Goal: Navigation & Orientation: Find specific page/section

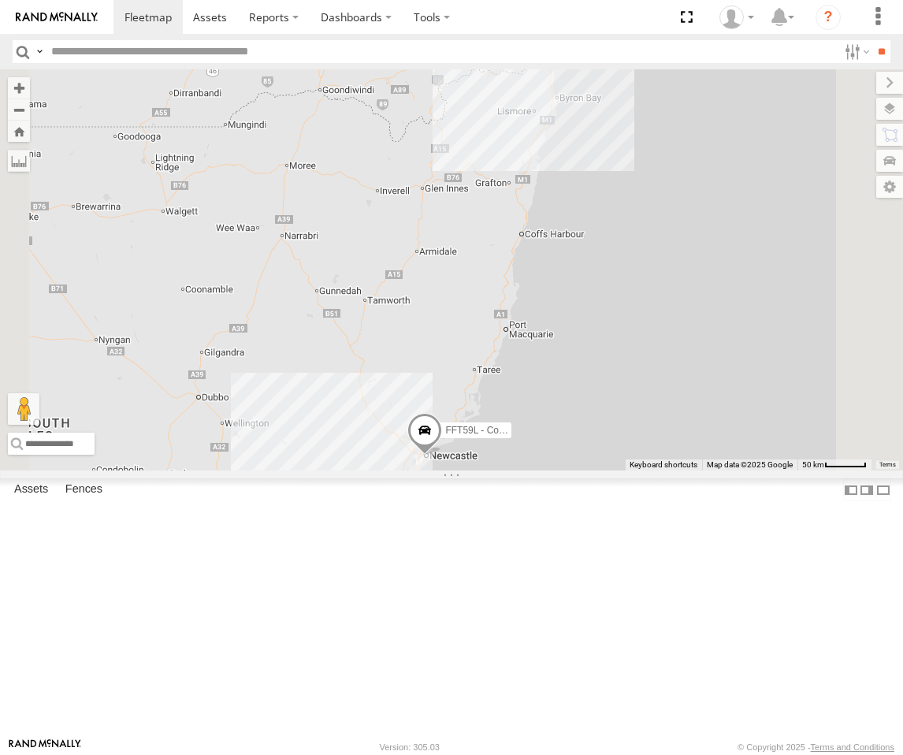
click at [0, 0] on div "[GEOGRAPHIC_DATA]" at bounding box center [0, 0] width 0 height 0
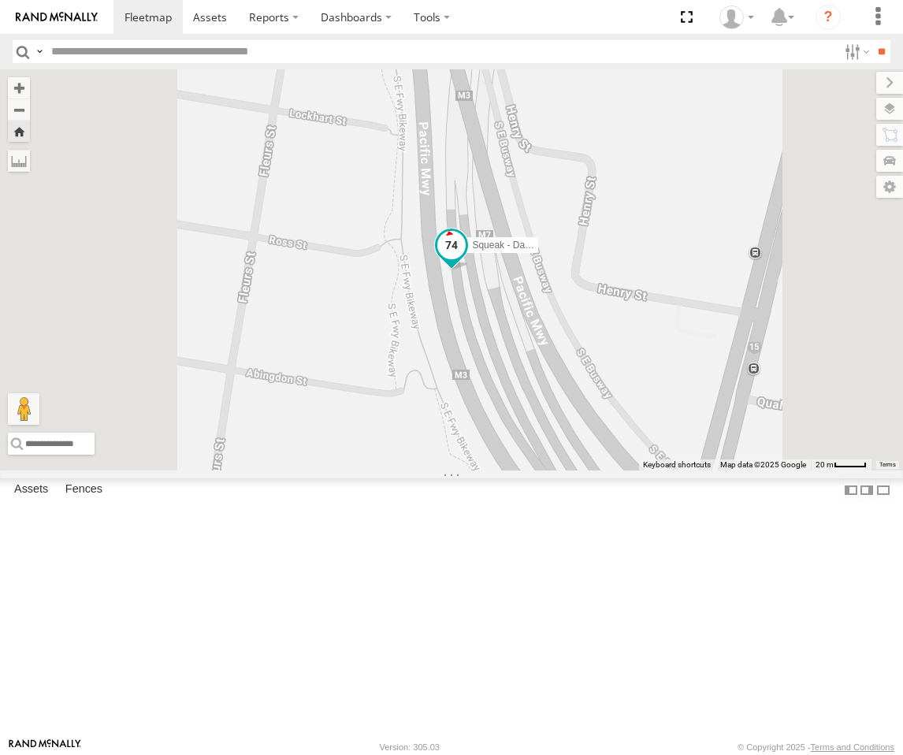
click at [466, 259] on span at bounding box center [451, 245] width 28 height 28
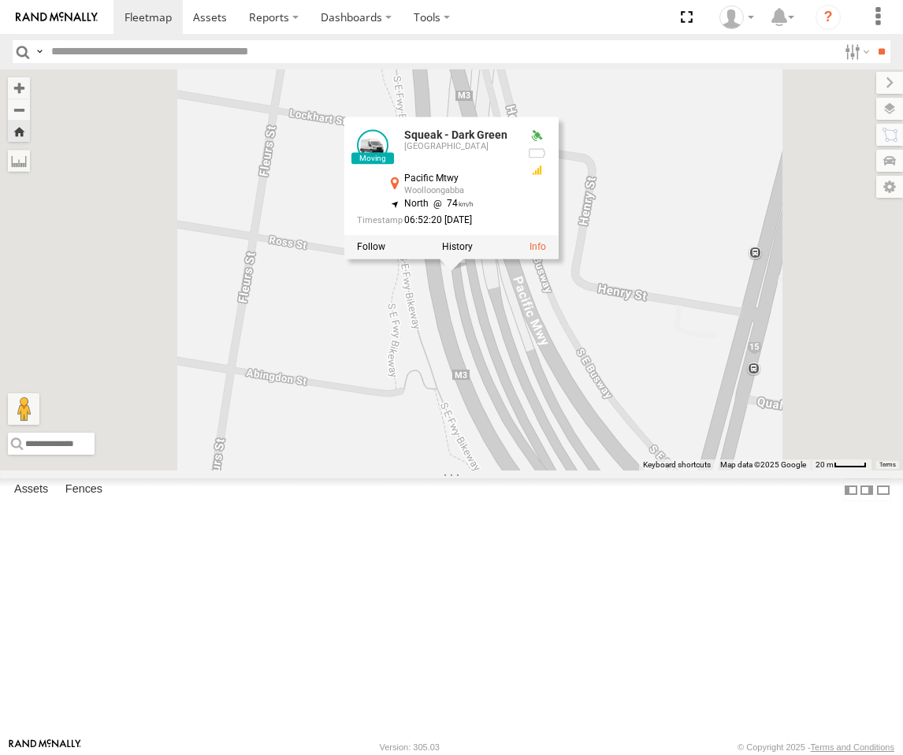
click at [0, 0] on div "[PERSON_NAME] - Yellow" at bounding box center [0, 0] width 0 height 0
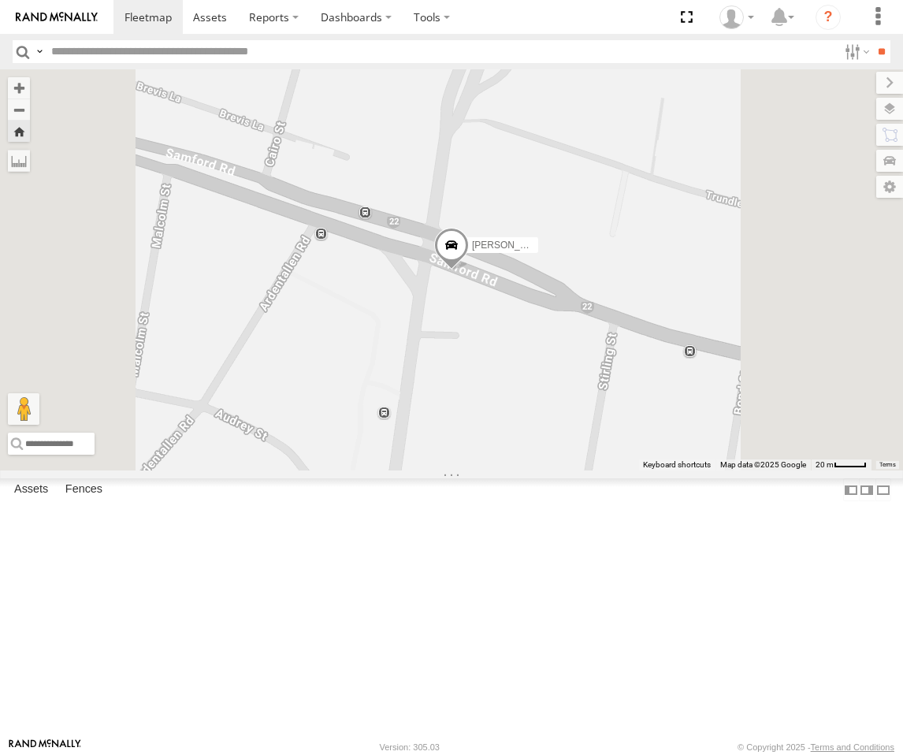
click at [469, 270] on span at bounding box center [451, 248] width 35 height 43
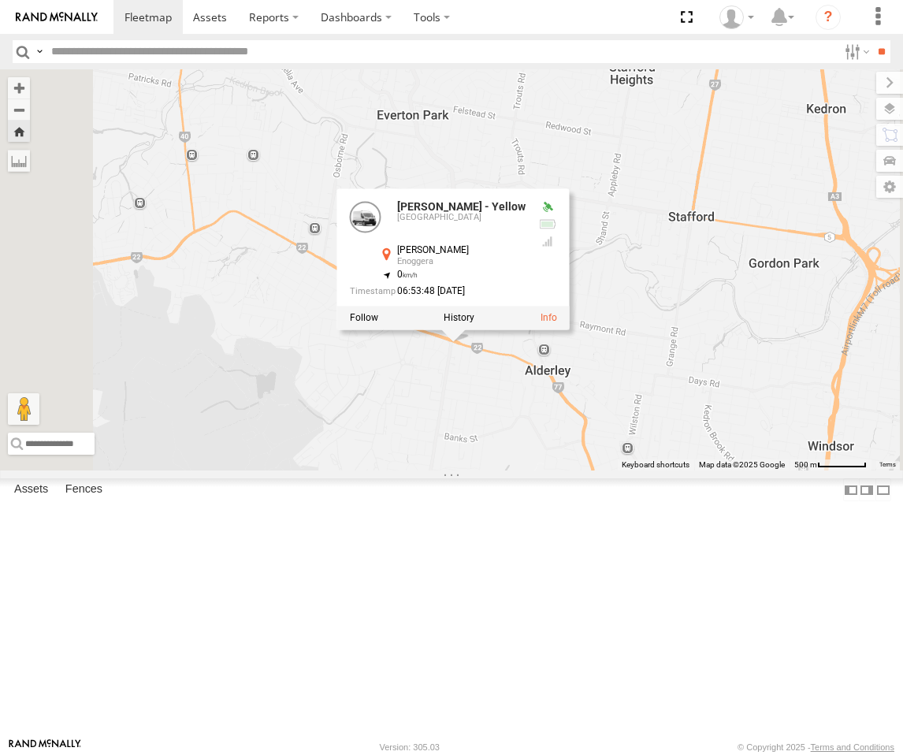
click at [605, 471] on div "Matthew - Yellow Matthew - Yellow Brisbane Samford Rd Enoggera -27.42258 , 152.…" at bounding box center [451, 269] width 903 height 401
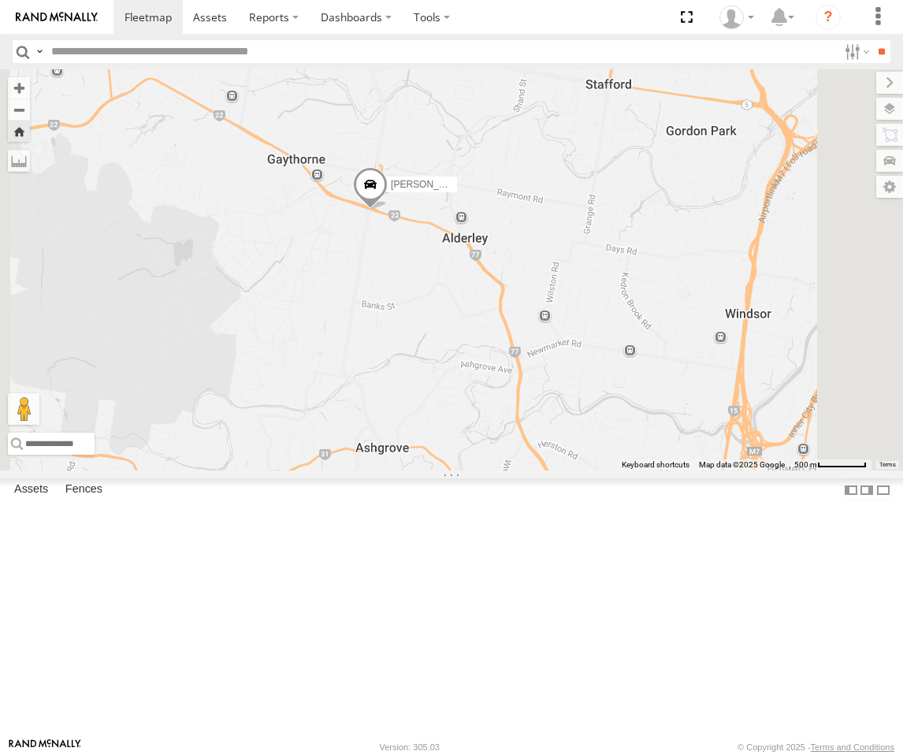
drag, startPoint x: 572, startPoint y: 518, endPoint x: 510, endPoint y: 419, distance: 116.6
click at [510, 419] on div "[PERSON_NAME] - Yellow" at bounding box center [451, 269] width 903 height 401
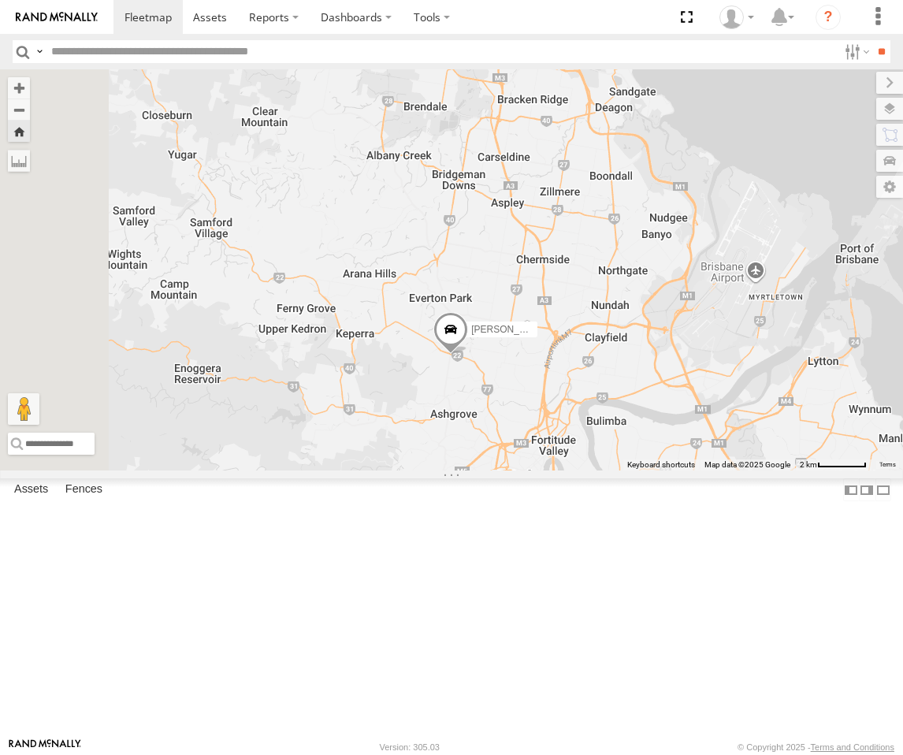
drag, startPoint x: 504, startPoint y: 401, endPoint x: 621, endPoint y: 519, distance: 166.1
click at [621, 471] on div "[PERSON_NAME] - Yellow" at bounding box center [451, 269] width 903 height 401
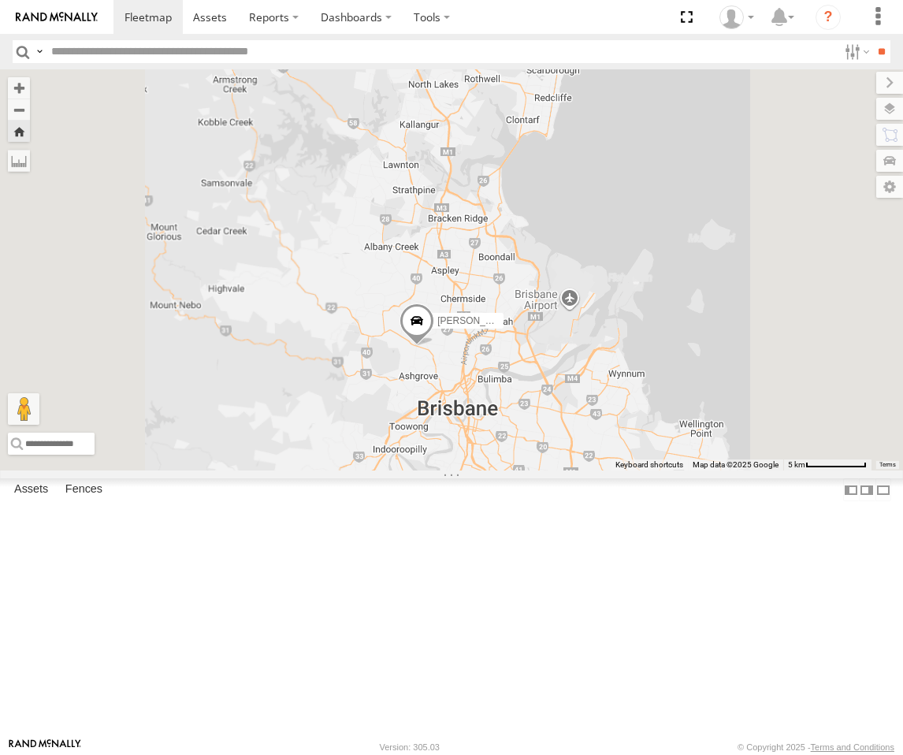
drag, startPoint x: 605, startPoint y: 536, endPoint x: 610, endPoint y: 485, distance: 51.5
click at [610, 471] on div "[PERSON_NAME] - Yellow" at bounding box center [451, 269] width 903 height 401
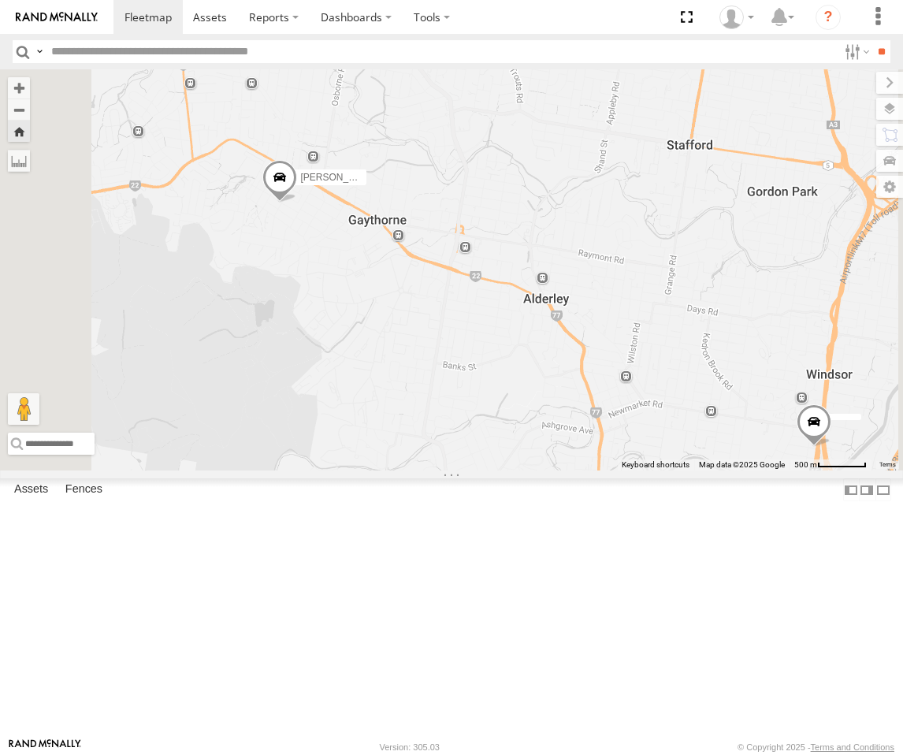
click at [0, 0] on div "Matthew - Yellow Brisbane" at bounding box center [0, 0] width 0 height 0
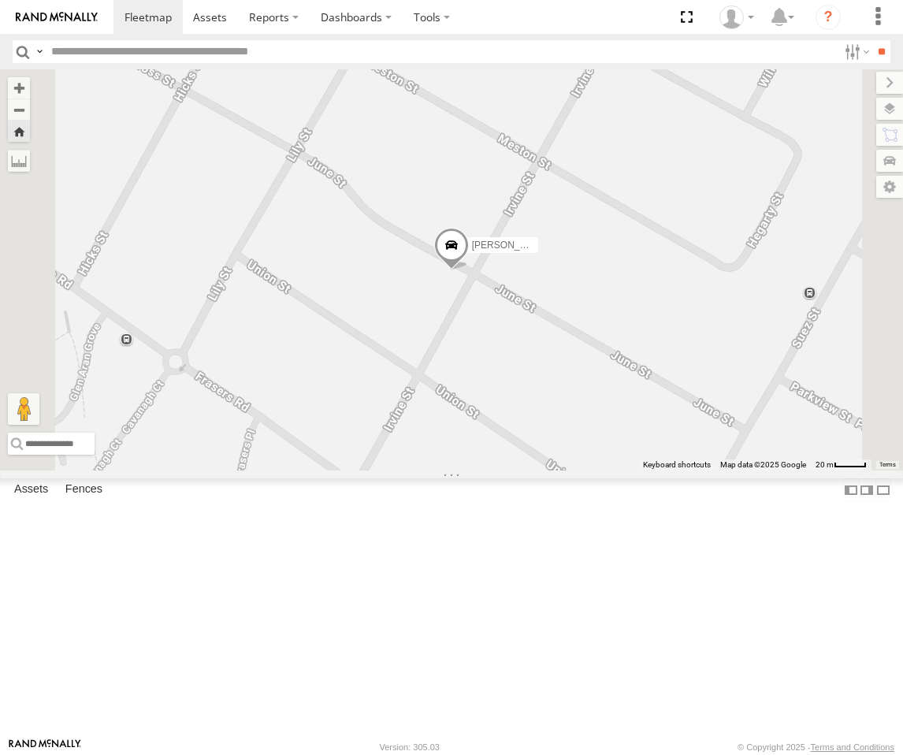
click at [0, 0] on div "Squeak - Dark Green" at bounding box center [0, 0] width 0 height 0
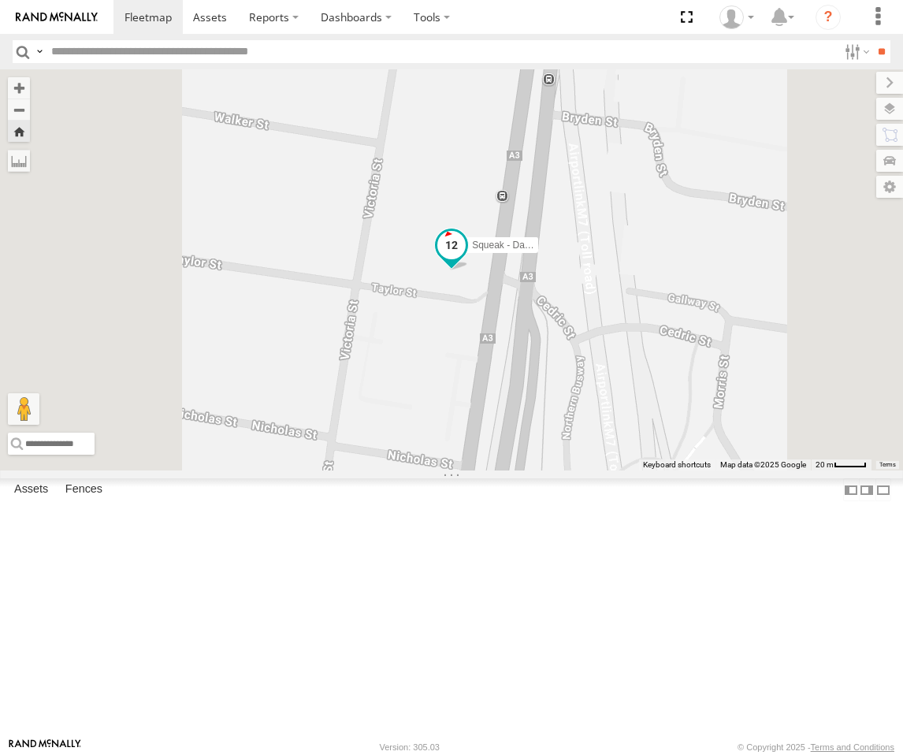
click at [469, 270] on span at bounding box center [451, 248] width 35 height 43
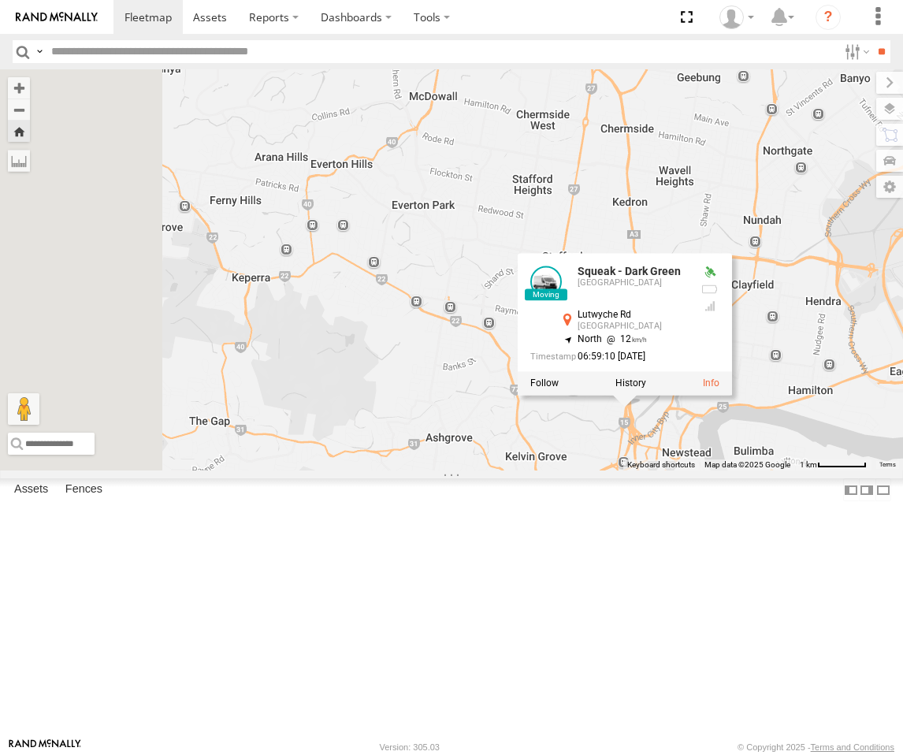
drag, startPoint x: 576, startPoint y: 478, endPoint x: 608, endPoint y: 529, distance: 60.2
click at [746, 471] on div "Squeak - Dark Green Squeak - Dark Green Sydney Lutwyche Rd Windsor -27.43963 , …" at bounding box center [451, 269] width 903 height 401
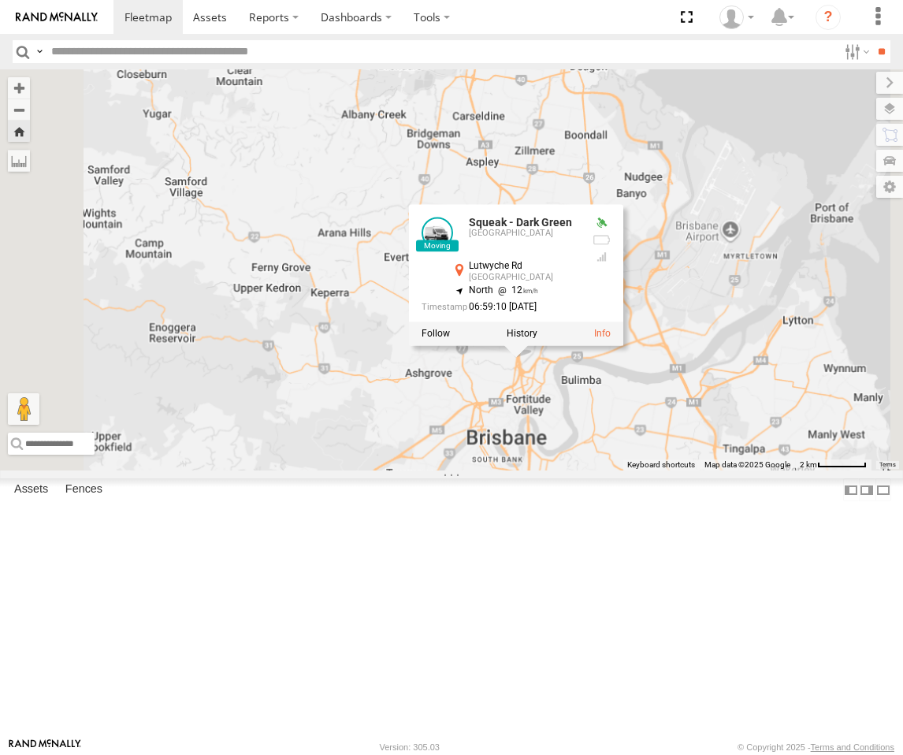
drag, startPoint x: 563, startPoint y: 462, endPoint x: 553, endPoint y: 330, distance: 132.0
click at [654, 430] on div "Squeak - Dark Green Squeak - Dark Green Sydney Lutwyche Rd Windsor -27.43963 , …" at bounding box center [451, 269] width 903 height 401
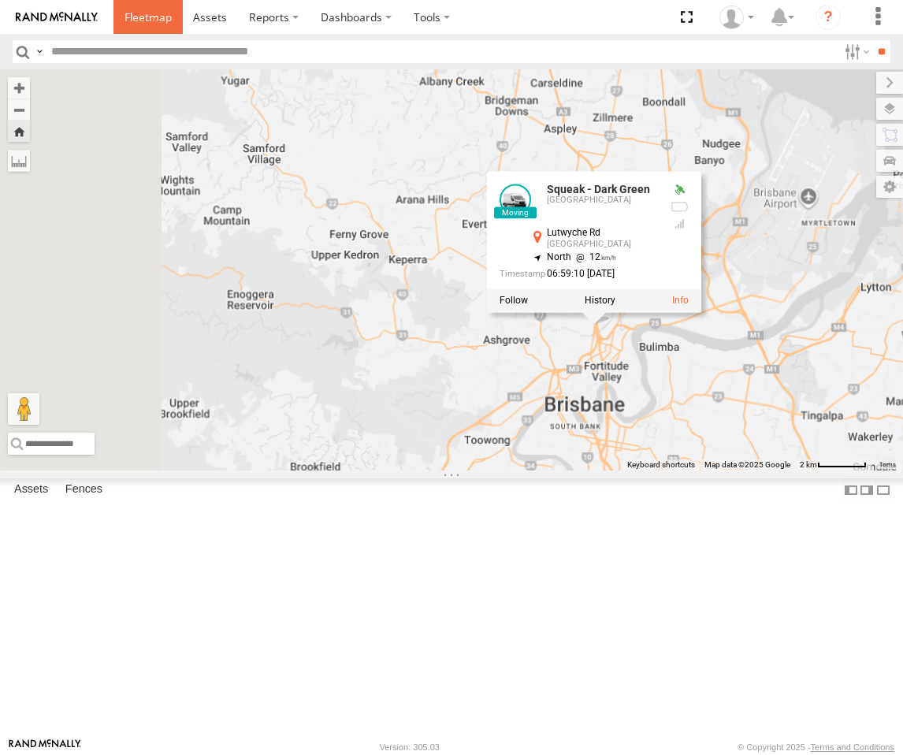
click at [140, 21] on span at bounding box center [148, 16] width 47 height 15
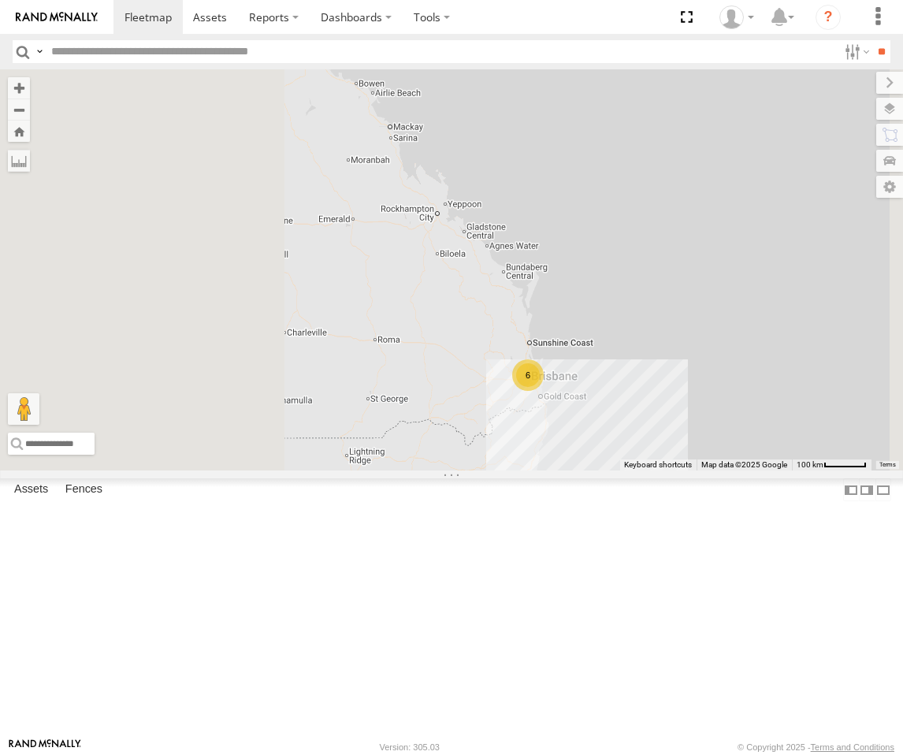
drag, startPoint x: 642, startPoint y: 418, endPoint x: 682, endPoint y: 507, distance: 97.7
click at [682, 471] on div "FFT59L - Corolla Hatch 6 2" at bounding box center [451, 269] width 903 height 401
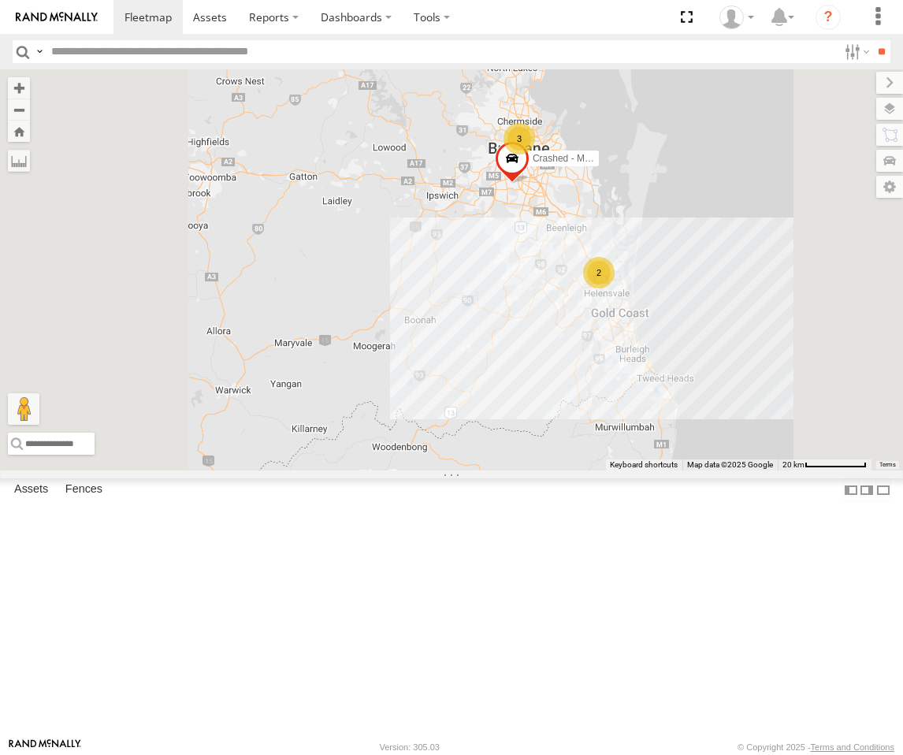
drag, startPoint x: 728, startPoint y: 448, endPoint x: 556, endPoint y: 385, distance: 183.0
click at [556, 385] on div "FFT59L - Corolla Hatch 3 2 Crashed - Mint Green" at bounding box center [451, 269] width 903 height 401
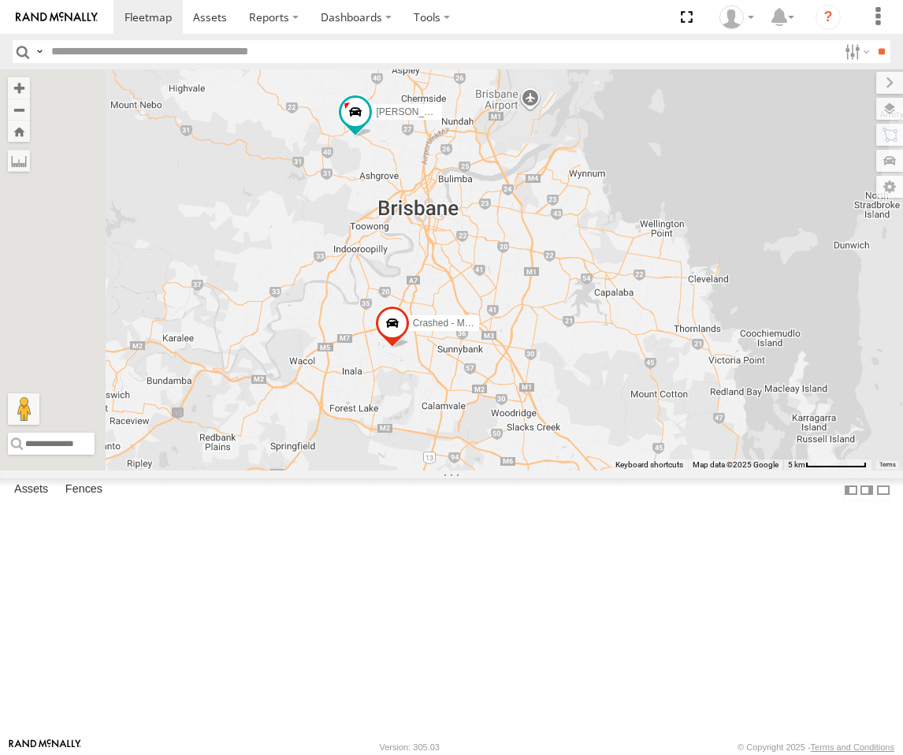
drag, startPoint x: 676, startPoint y: 479, endPoint x: 694, endPoint y: 591, distance: 113.3
click at [694, 471] on div "FFT59L - Corolla Hatch Crashed - Mint Green Matthew - Yellow 2" at bounding box center [451, 269] width 903 height 401
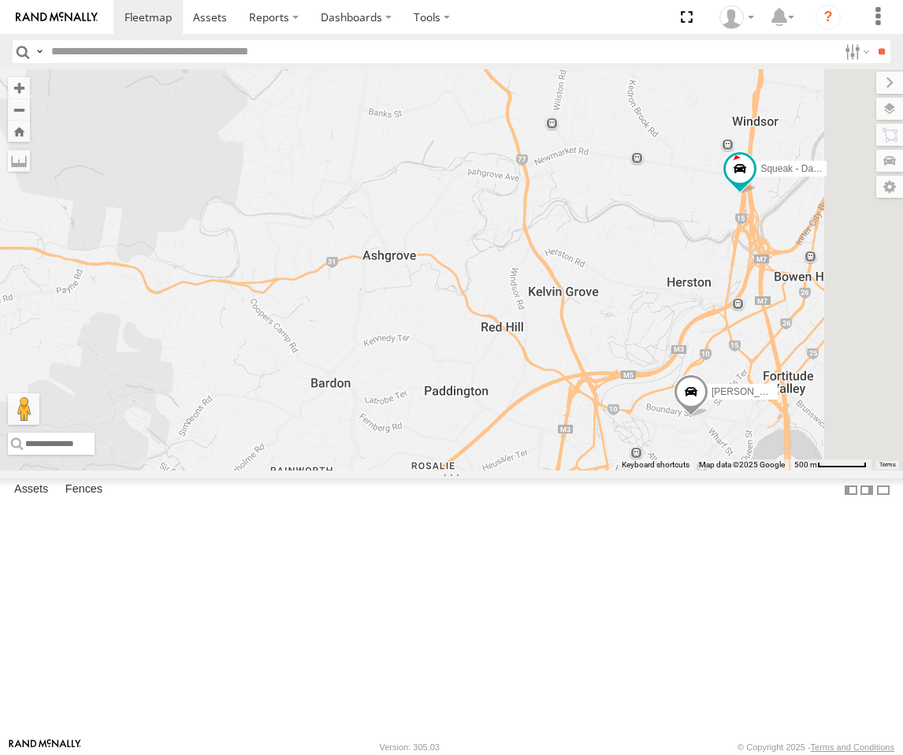
drag, startPoint x: 743, startPoint y: 353, endPoint x: 516, endPoint y: 235, distance: 256.0
click at [516, 233] on div "FFT59L - Corolla Hatch Crashed - Mint Green Matthew - Yellow Squeak - Dark Gree…" at bounding box center [451, 269] width 903 height 401
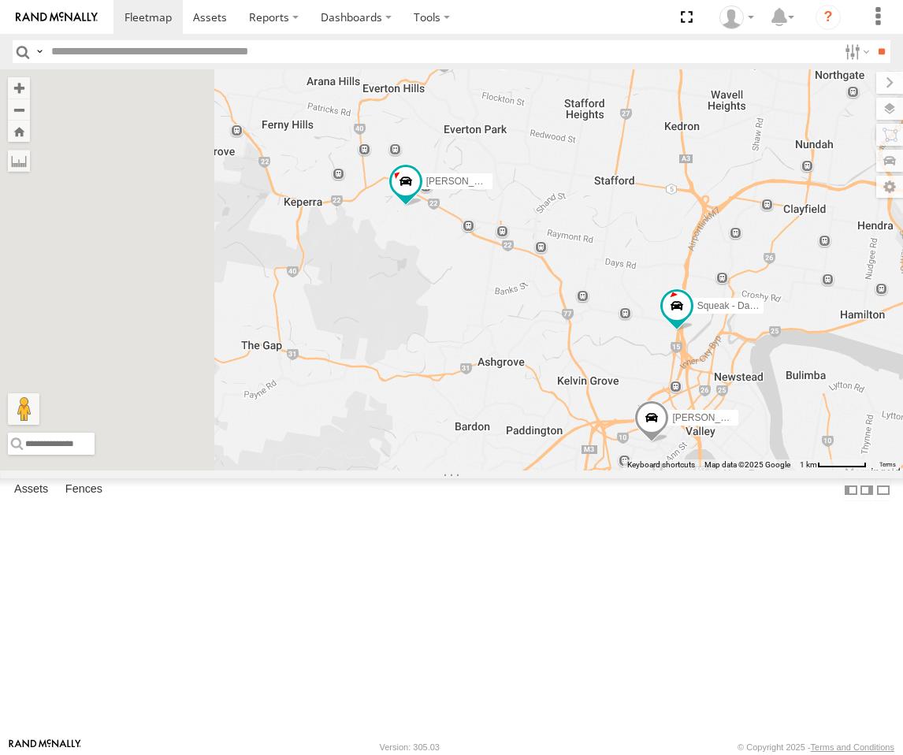
drag, startPoint x: 509, startPoint y: 253, endPoint x: 650, endPoint y: 398, distance: 201.8
click at [656, 428] on div "FFT59L - Corolla Hatch Crashed - Mint Green Matthew - Yellow Squeak - Dark Gree…" at bounding box center [451, 269] width 903 height 401
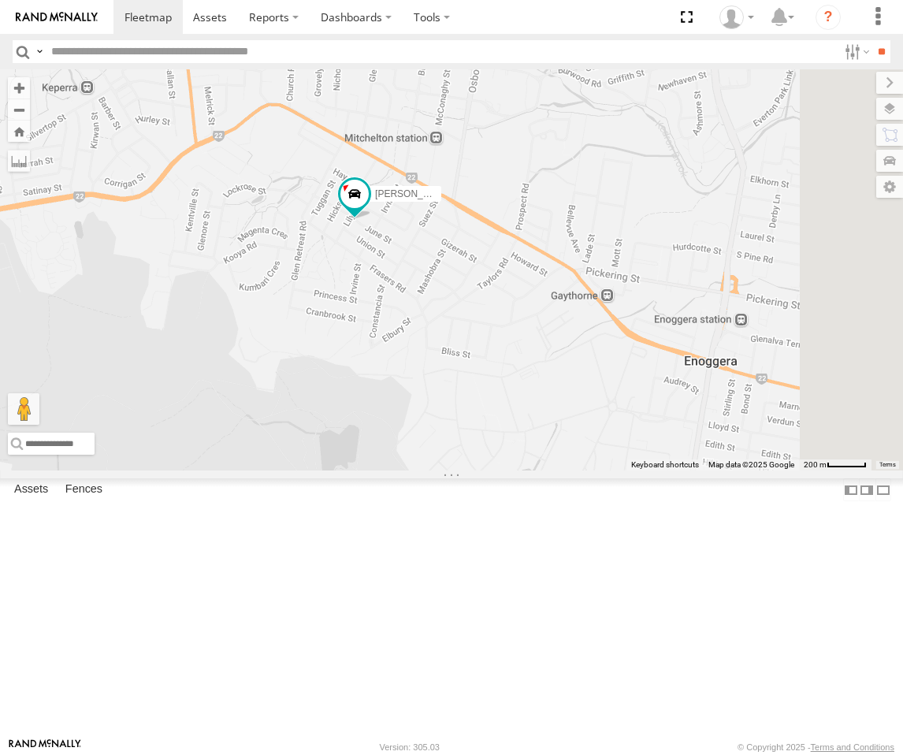
drag, startPoint x: 772, startPoint y: 555, endPoint x: 692, endPoint y: 535, distance: 82.8
click at [692, 471] on div "FFT59L - Corolla Hatch Crashed - Mint Green Matthew - Yellow Squeak - Dark Gree…" at bounding box center [451, 269] width 903 height 401
